Goal: Check status: Check status

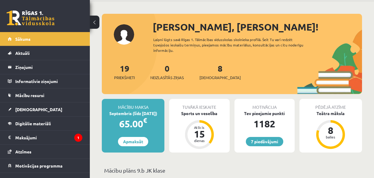
scroll to position [23, 0]
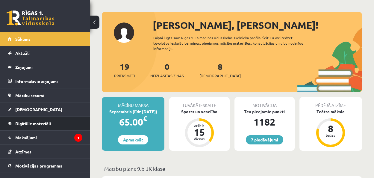
click at [37, 116] on li "Digitālie materiāli Programma Biežāk uzdotie jautājumi" at bounding box center [45, 123] width 90 height 14
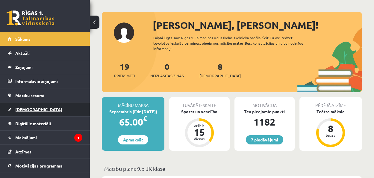
click at [37, 112] on link "[DEMOGRAPHIC_DATA]" at bounding box center [45, 109] width 75 height 14
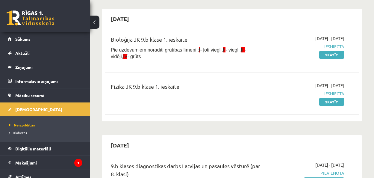
scroll to position [51, 0]
click at [335, 56] on link "Skatīt" at bounding box center [331, 55] width 25 height 8
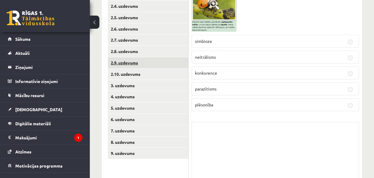
scroll to position [157, 0]
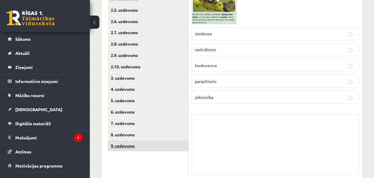
click at [150, 144] on link "9. uzdevums" at bounding box center [148, 145] width 81 height 11
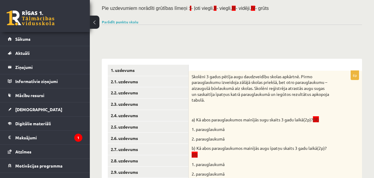
scroll to position [0, 0]
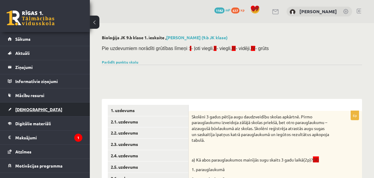
click at [44, 107] on link "[DEMOGRAPHIC_DATA]" at bounding box center [45, 109] width 75 height 14
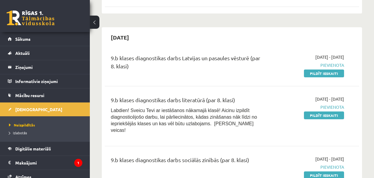
scroll to position [159, 0]
